Goal: Find contact information

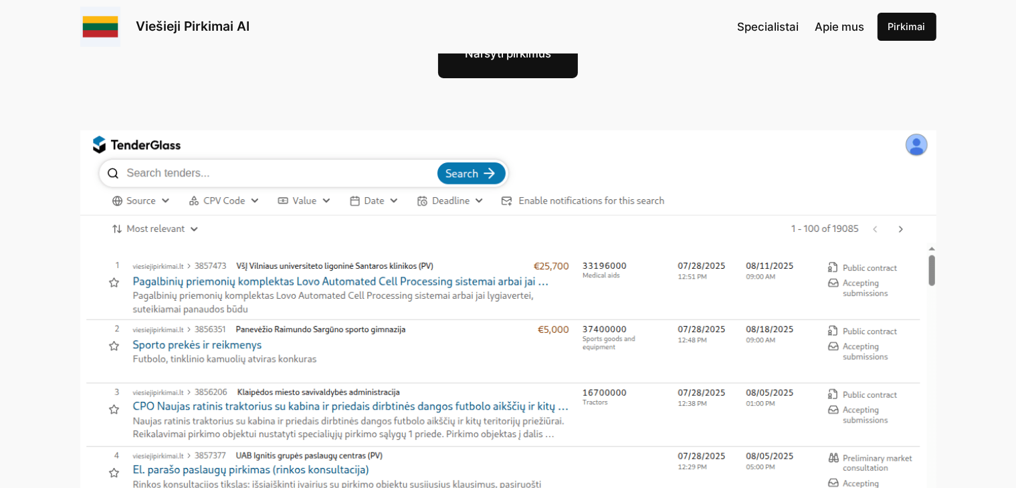
scroll to position [201, 0]
click at [246, 153] on img at bounding box center [508, 381] width 856 height 502
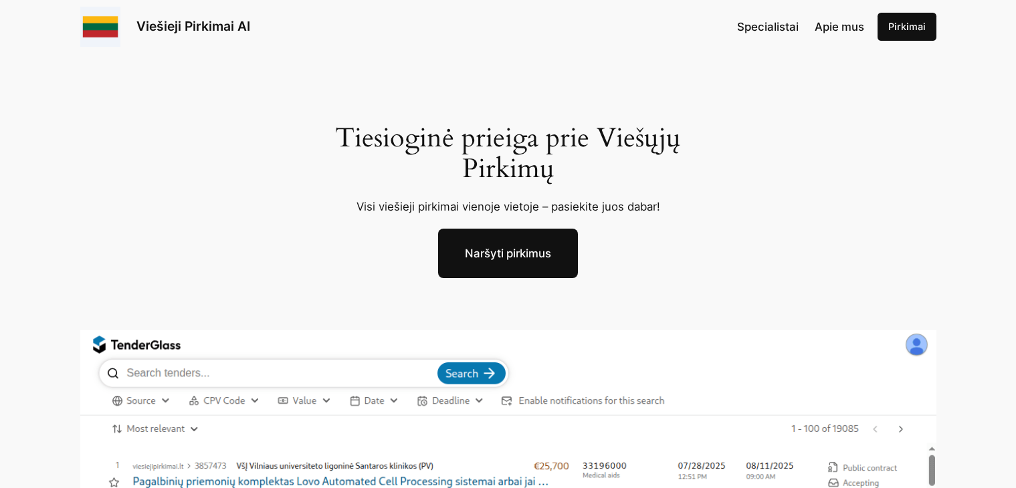
scroll to position [201, 0]
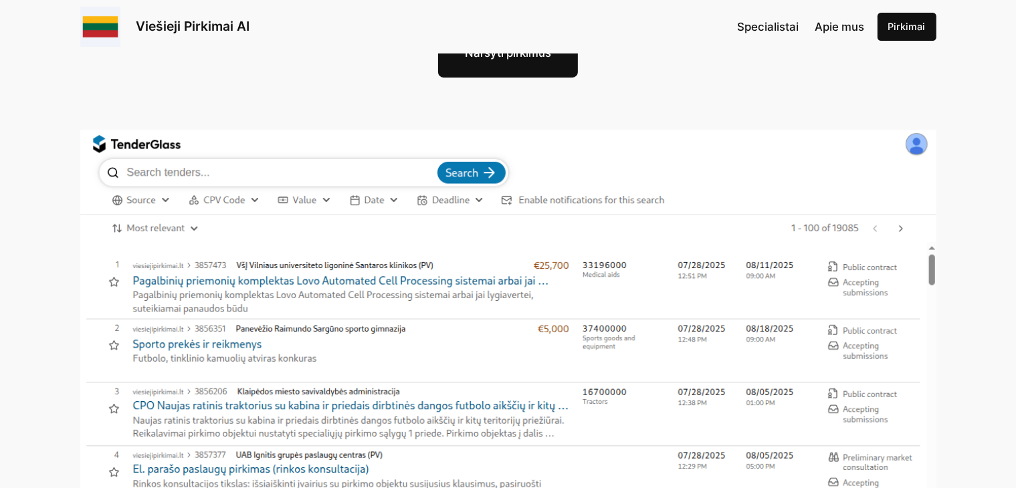
click at [290, 173] on img at bounding box center [508, 381] width 856 height 502
